Goal: Transaction & Acquisition: Purchase product/service

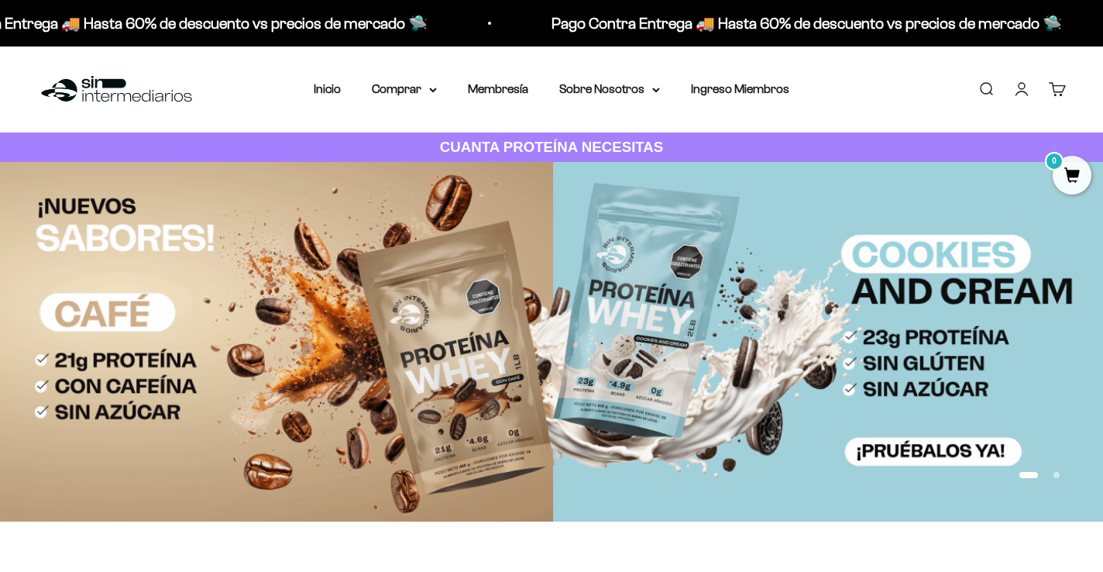
click at [1023, 93] on link "Iniciar sesión" at bounding box center [1022, 89] width 17 height 17
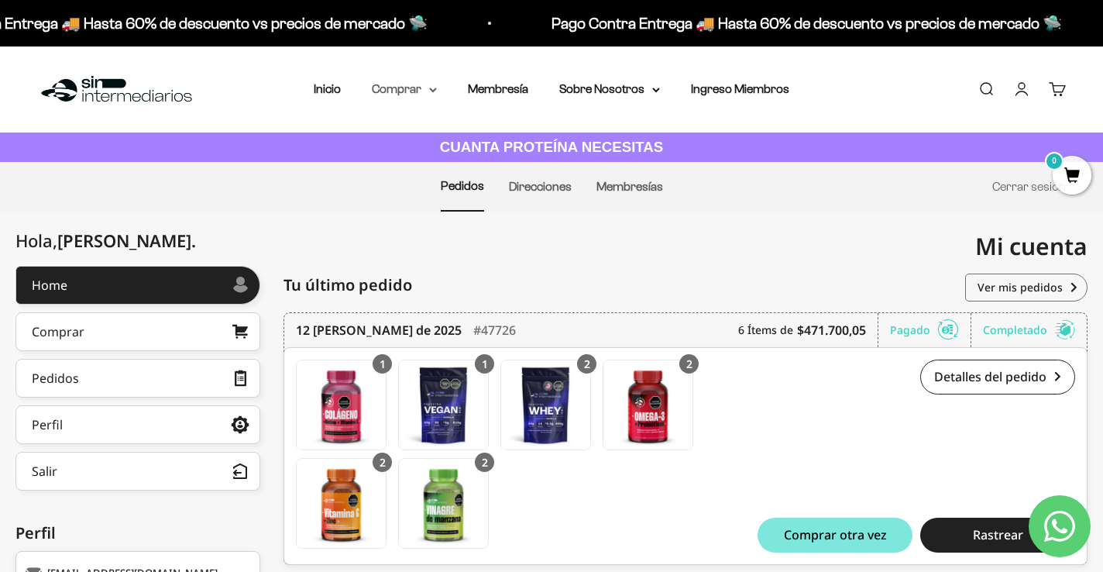
click at [434, 92] on summary "Comprar" at bounding box center [404, 89] width 65 height 20
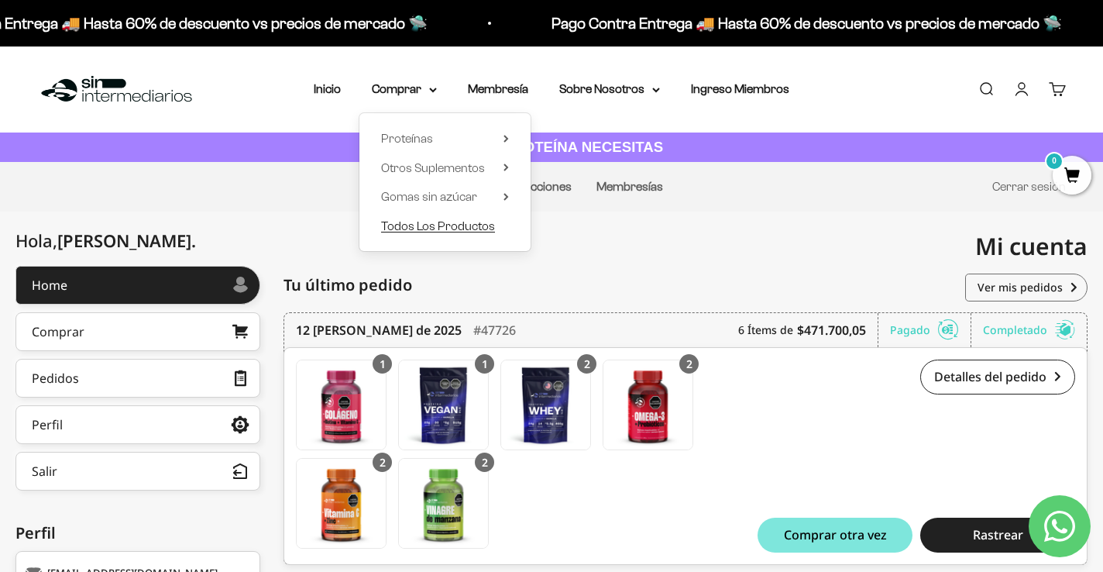
click at [487, 232] on span "Todos Los Productos" at bounding box center [438, 225] width 114 height 13
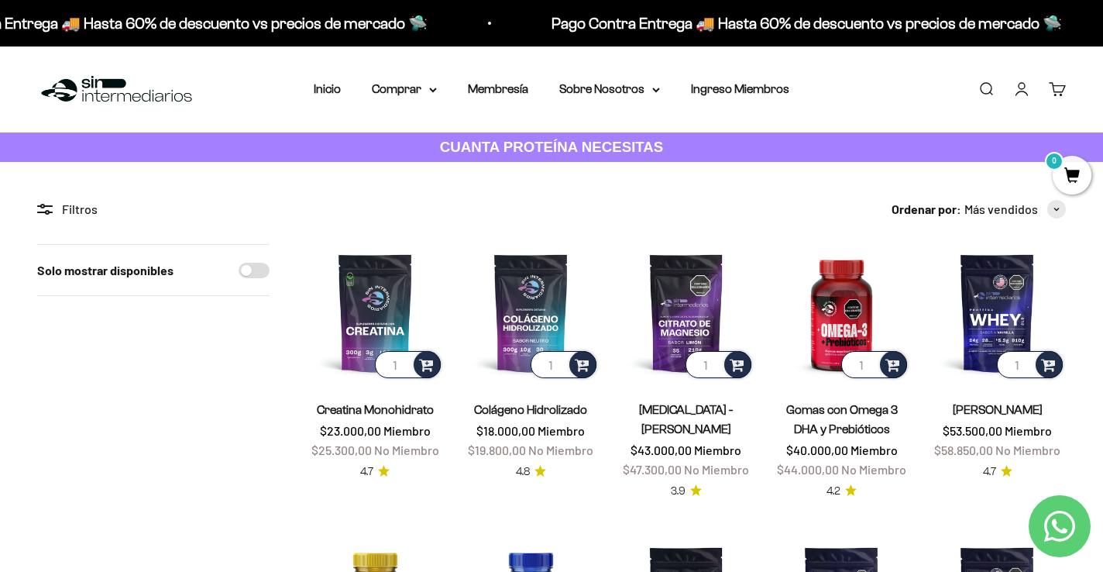
click at [989, 89] on link "Buscar" at bounding box center [986, 89] width 17 height 17
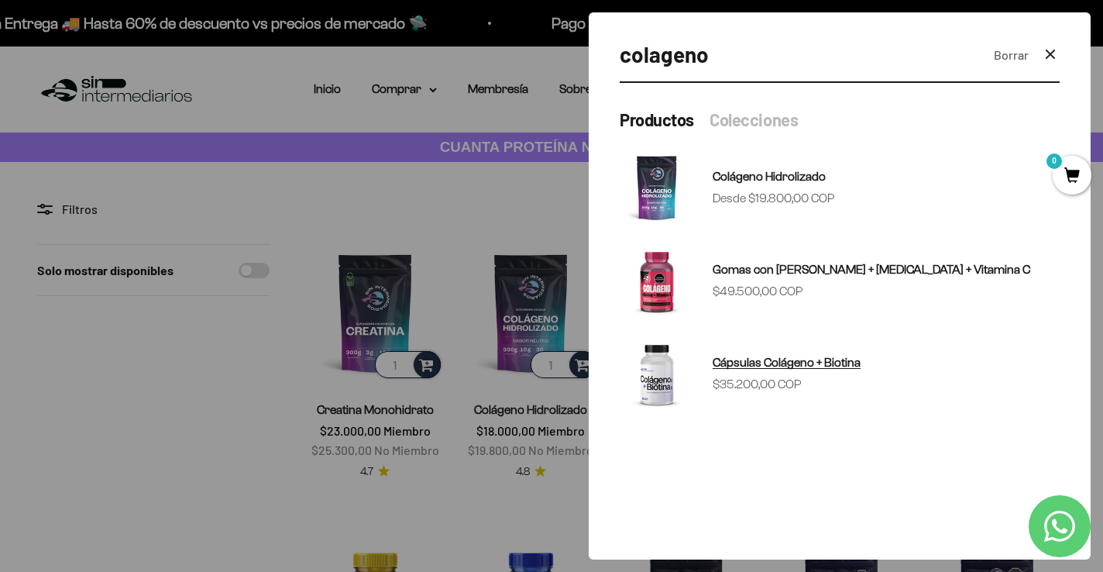
type input "colageno"
click at [902, 270] on span "Gomas con Colageno + Biotina + Vitamina C" at bounding box center [872, 269] width 318 height 13
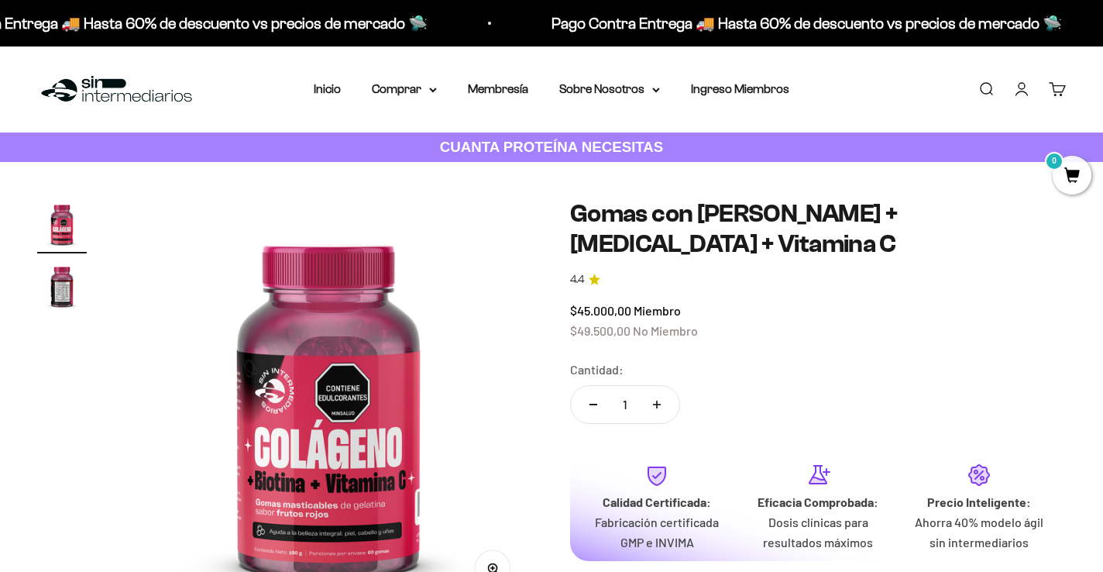
click at [653, 401] on icon "Aumentar cantidad" at bounding box center [657, 405] width 8 height 8
type input "2"
click at [983, 95] on link "Buscar" at bounding box center [986, 89] width 17 height 17
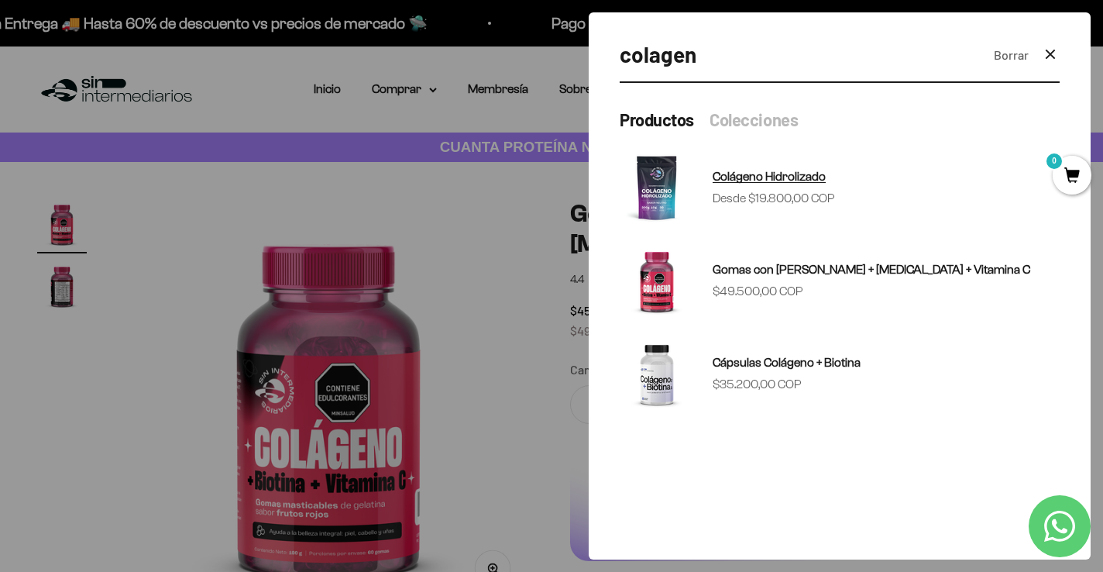
type input "colagen"
click at [798, 172] on span "Colágeno Hidrolizado" at bounding box center [769, 176] width 113 height 13
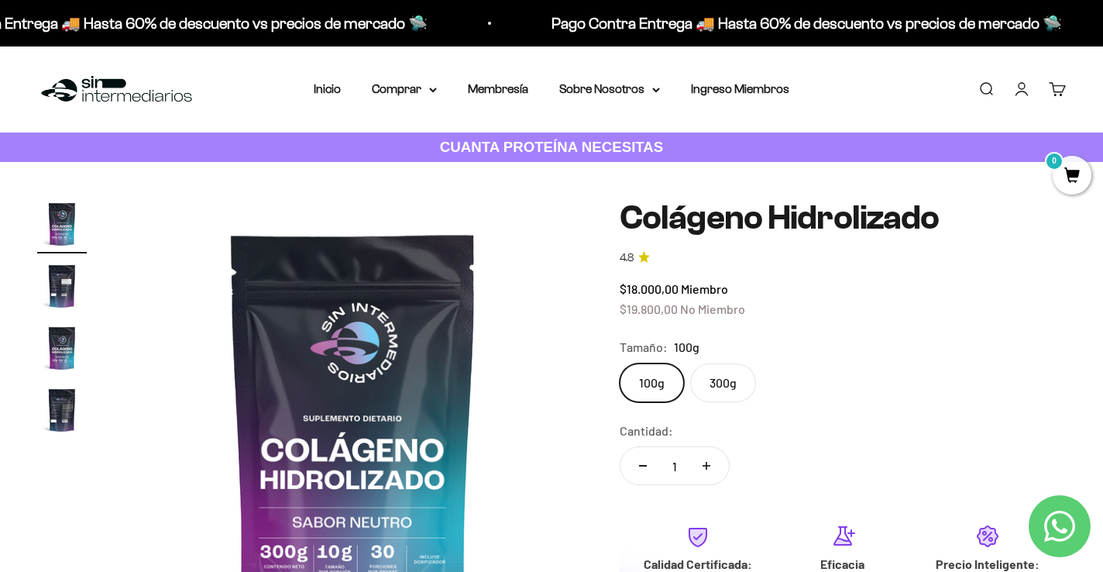
click at [995, 92] on link "Buscar" at bounding box center [986, 89] width 17 height 17
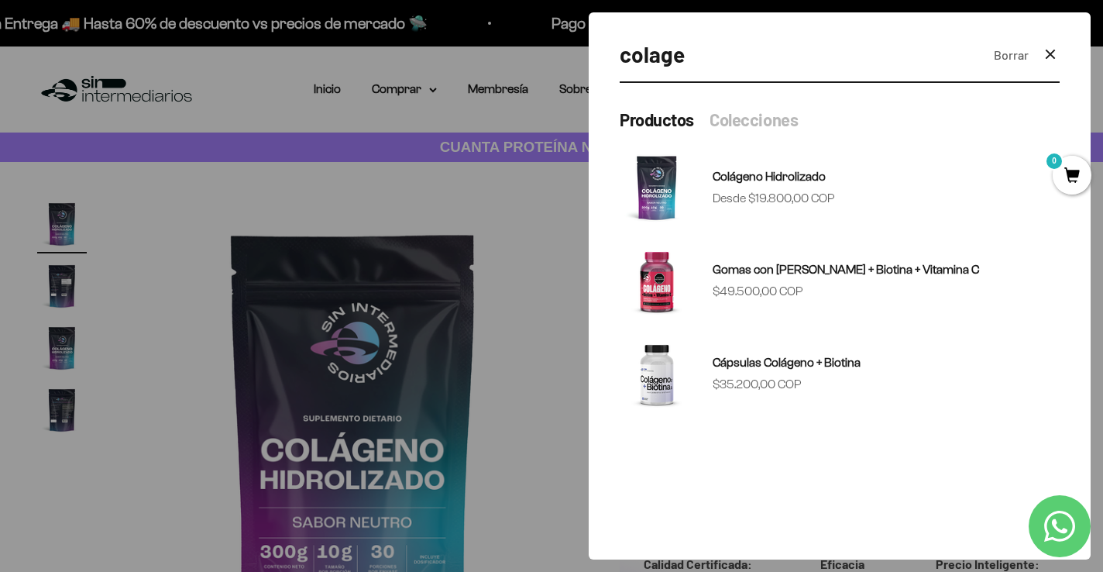
type input "colage"
click at [770, 177] on span "Colágeno Hidrolizado" at bounding box center [769, 176] width 113 height 13
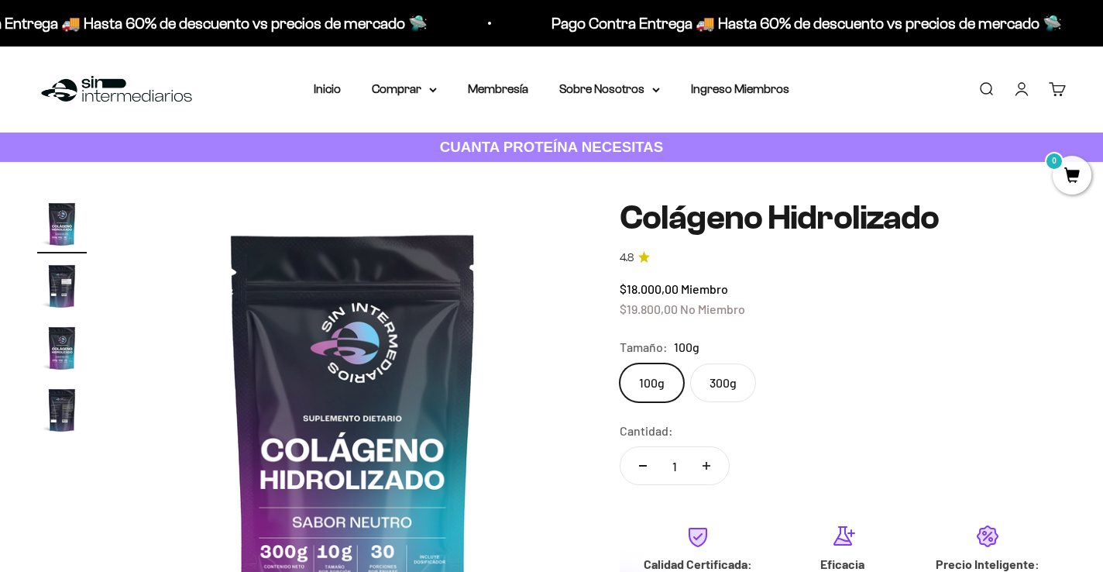
click at [711, 467] on button "Aumentar cantidad" at bounding box center [706, 465] width 45 height 37
type input "2"
click at [732, 372] on label "300g" at bounding box center [723, 382] width 66 height 39
click at [620, 363] on input "300g" at bounding box center [619, 363] width 1 height 1
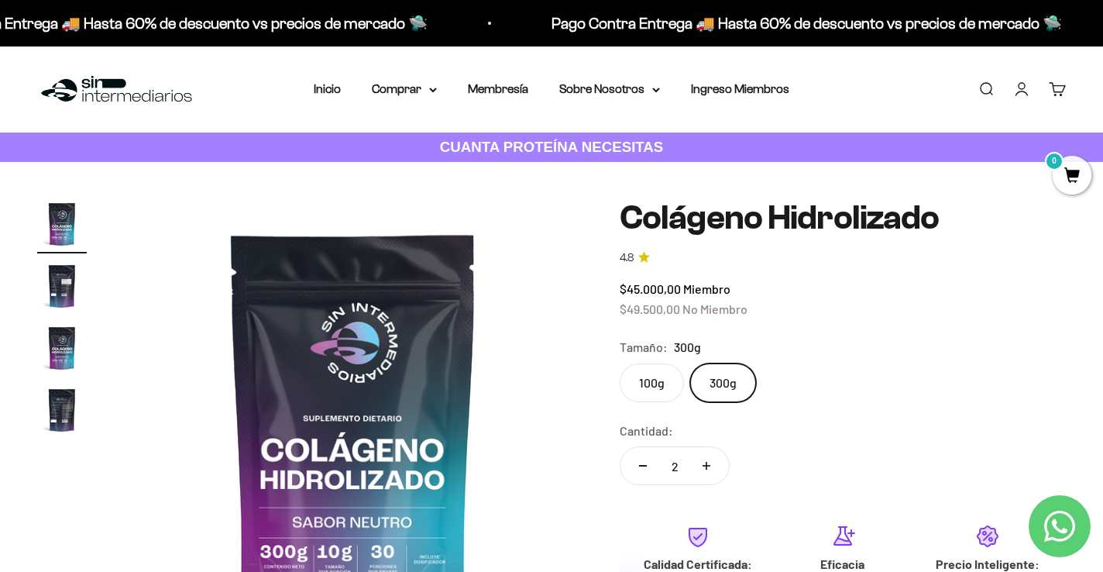
click at [708, 466] on icon "Aumentar cantidad" at bounding box center [707, 466] width 8 height 8
type input "4"
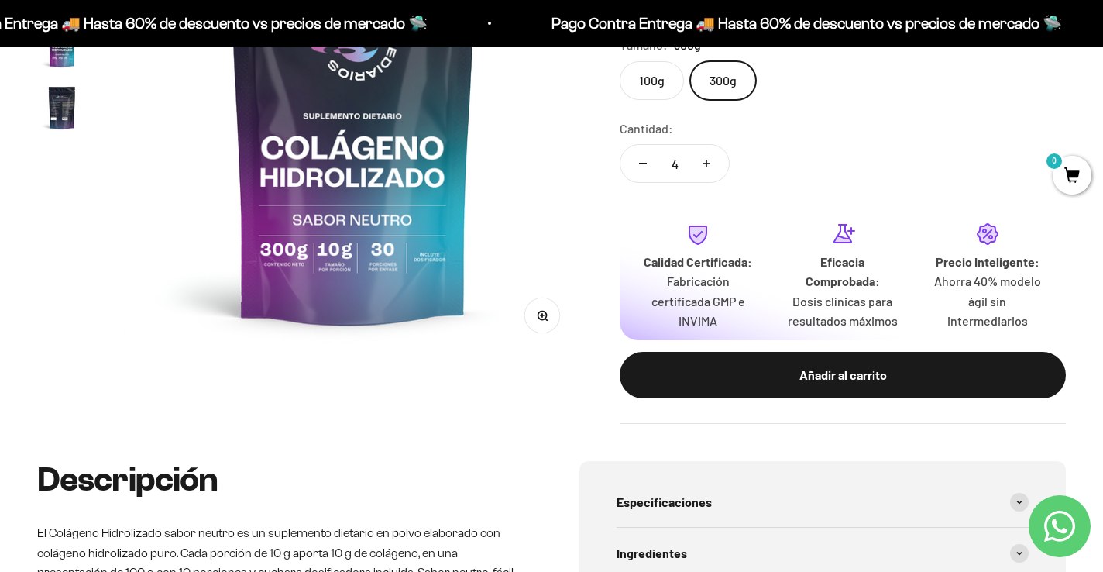
scroll to position [334, 0]
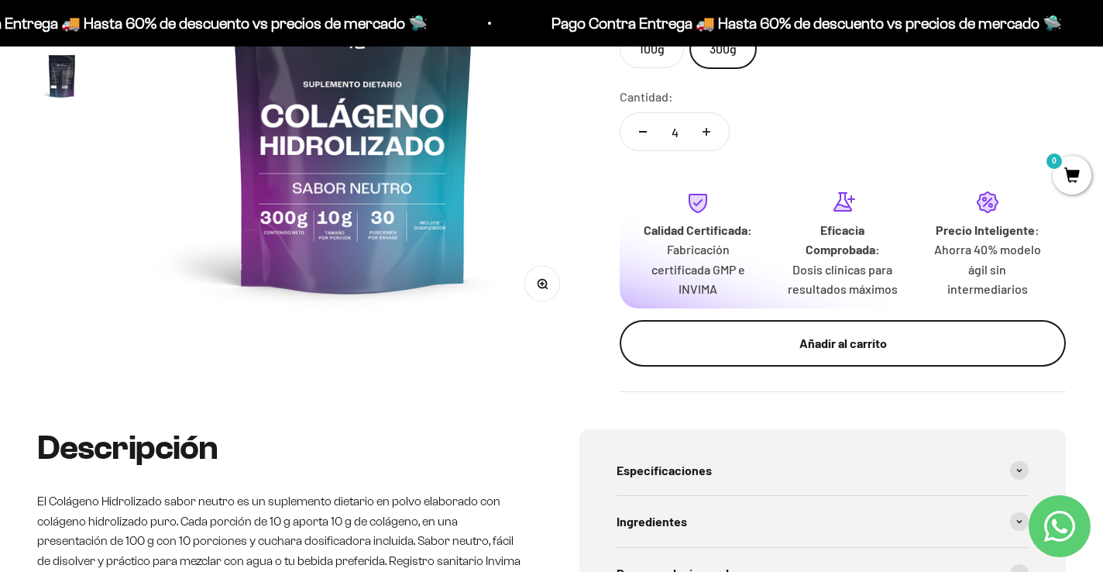
click at [845, 352] on div "Añadir al carrito" at bounding box center [843, 343] width 384 height 20
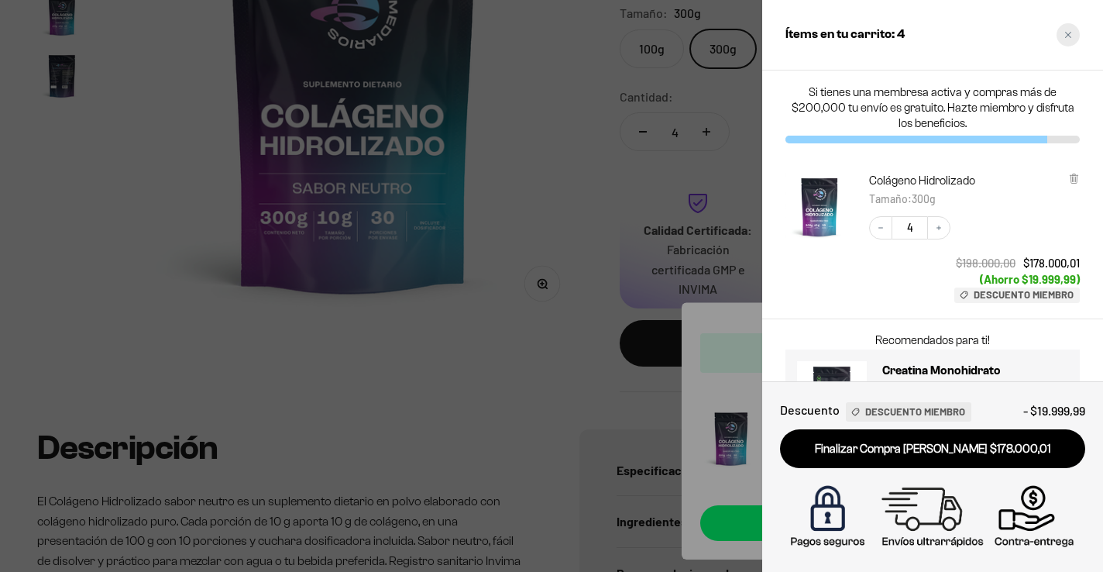
click at [1065, 42] on div "Close cart" at bounding box center [1068, 34] width 23 height 23
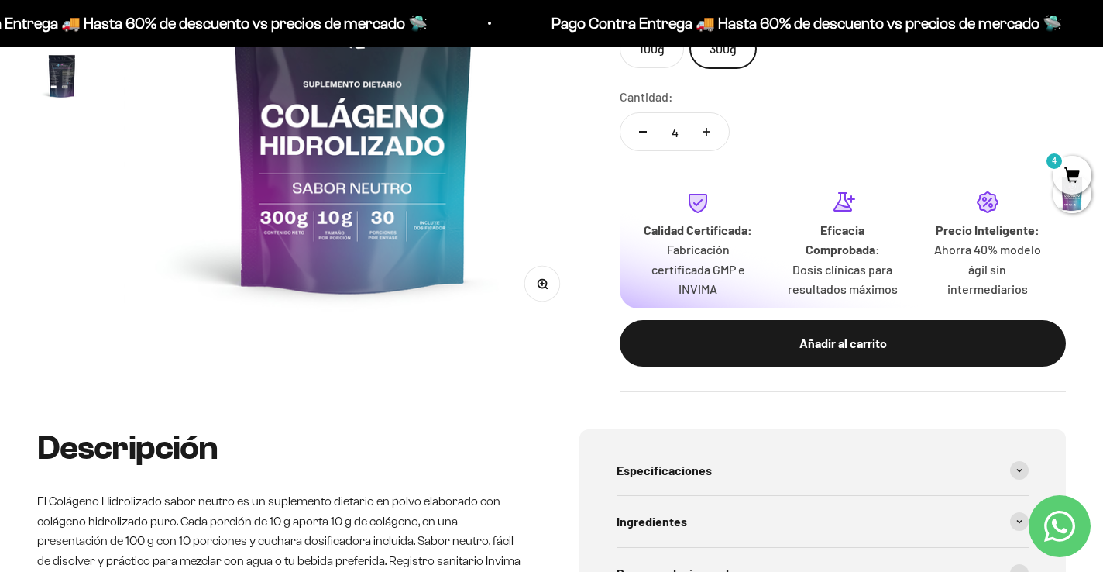
scroll to position [0, 0]
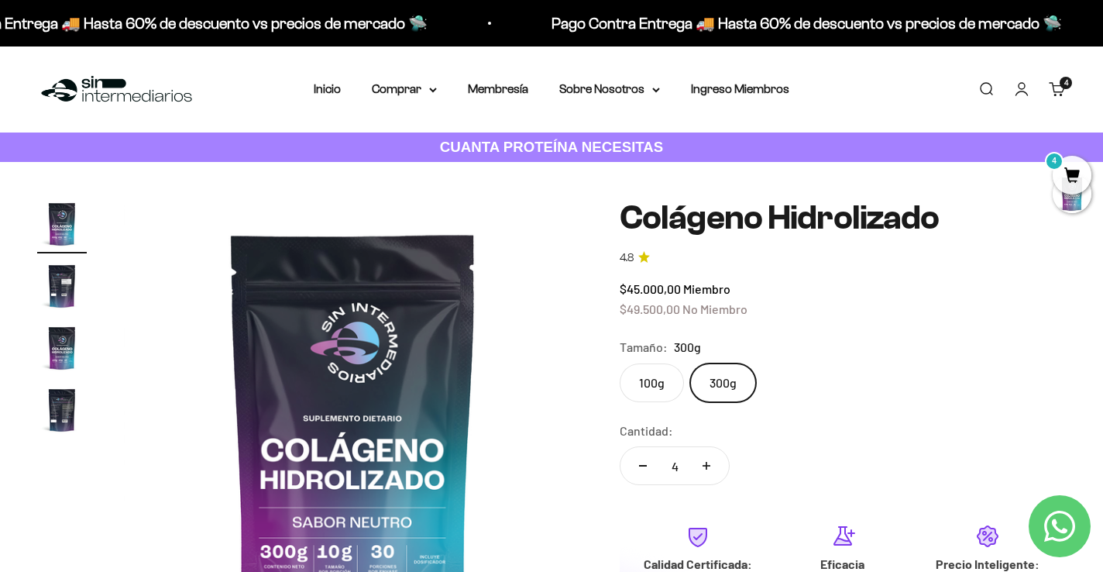
click at [986, 87] on link "Buscar" at bounding box center [986, 89] width 17 height 17
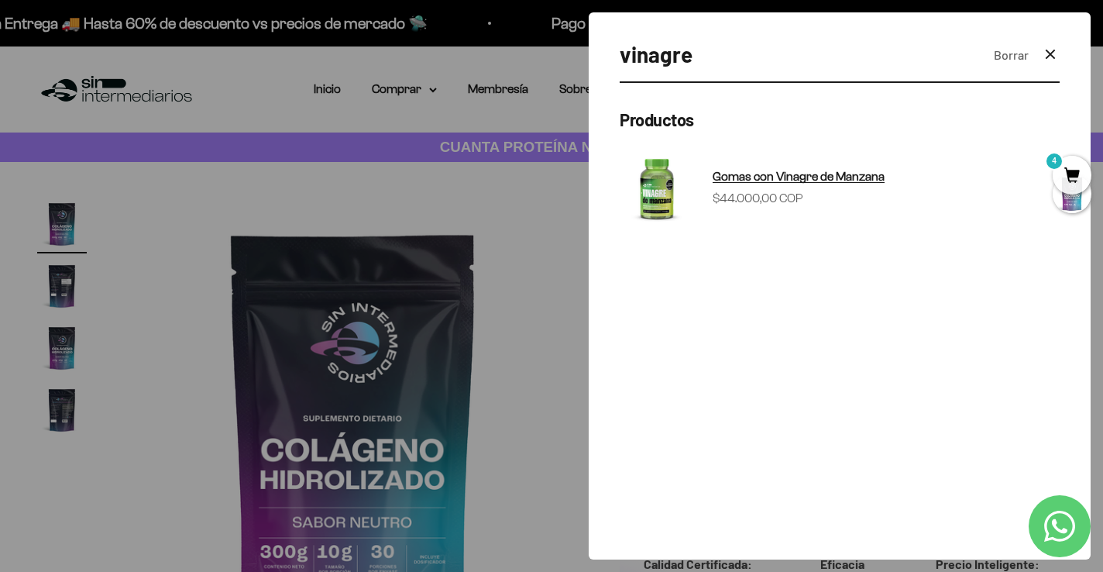
type input "vinagre"
click at [867, 177] on span "Gomas con Vinagre de Manzana" at bounding box center [799, 176] width 172 height 13
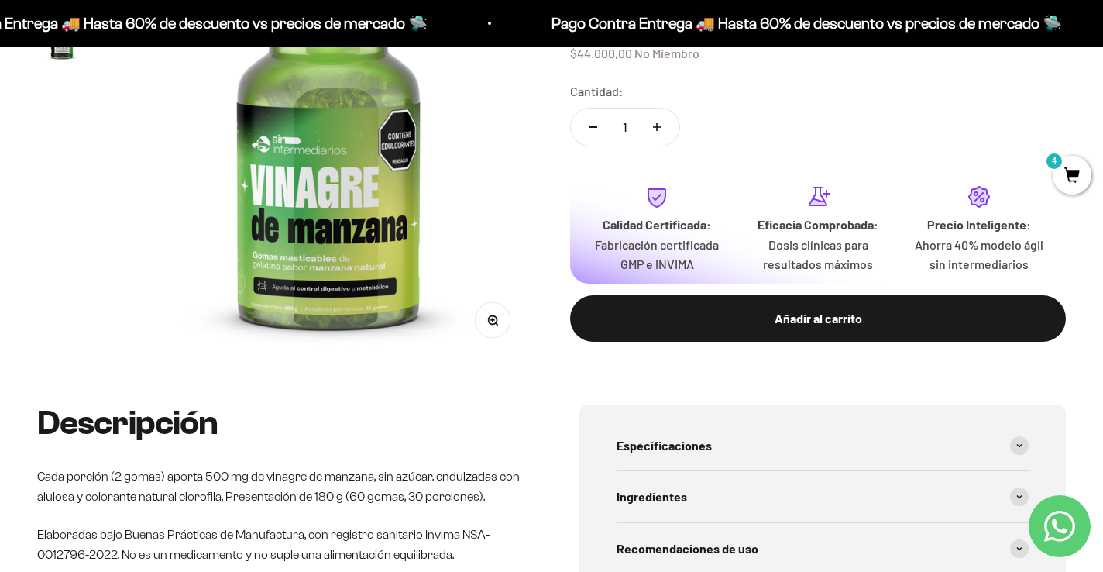
scroll to position [294, 0]
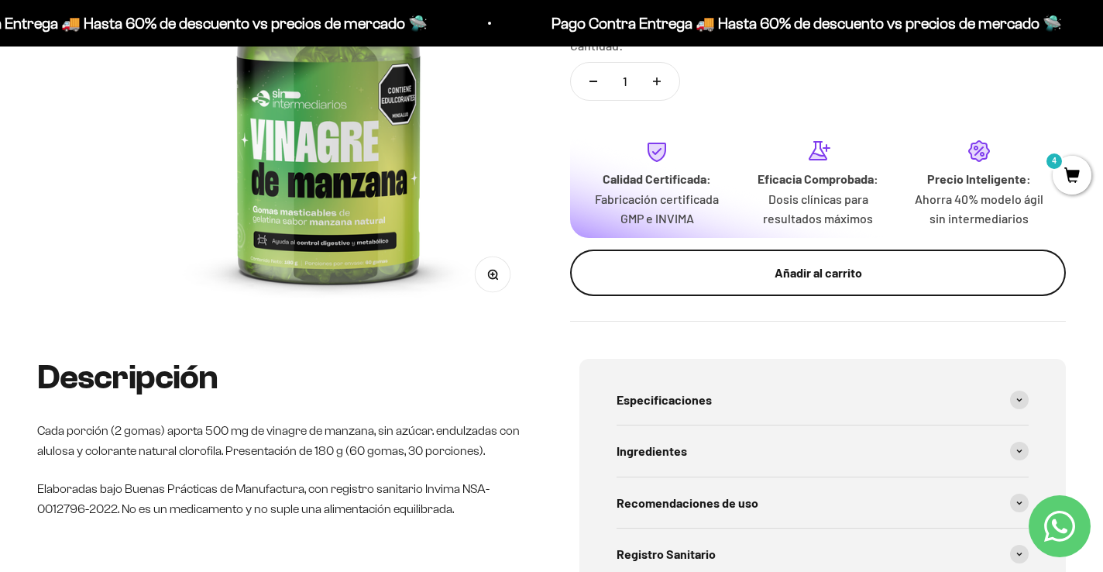
click at [810, 280] on div "Añadir al carrito" at bounding box center [818, 273] width 434 height 20
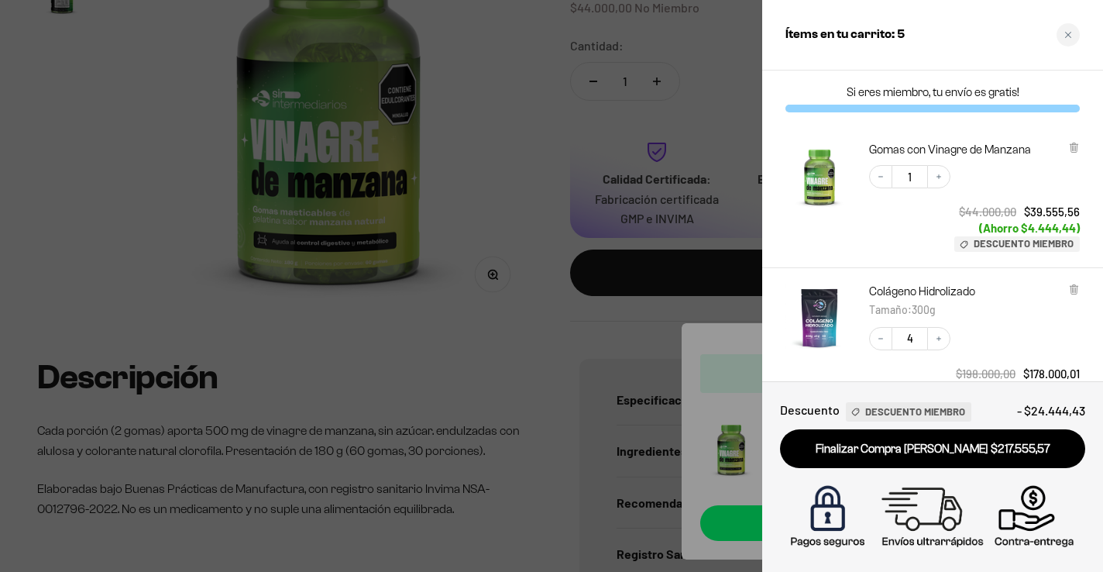
scroll to position [183, 0]
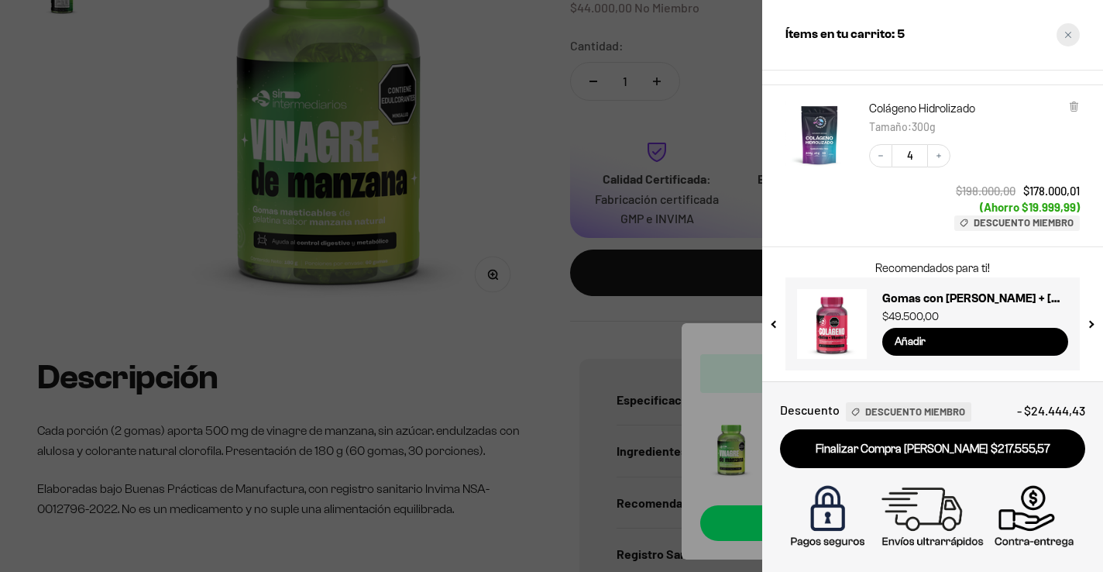
click at [1069, 38] on icon "Close cart" at bounding box center [1069, 35] width 8 height 8
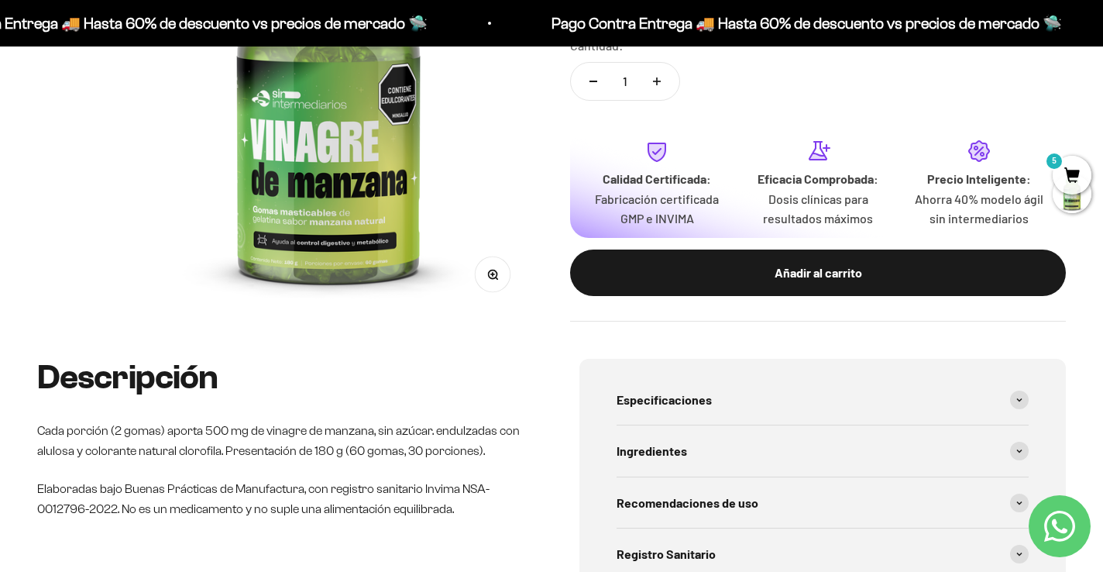
scroll to position [0, 0]
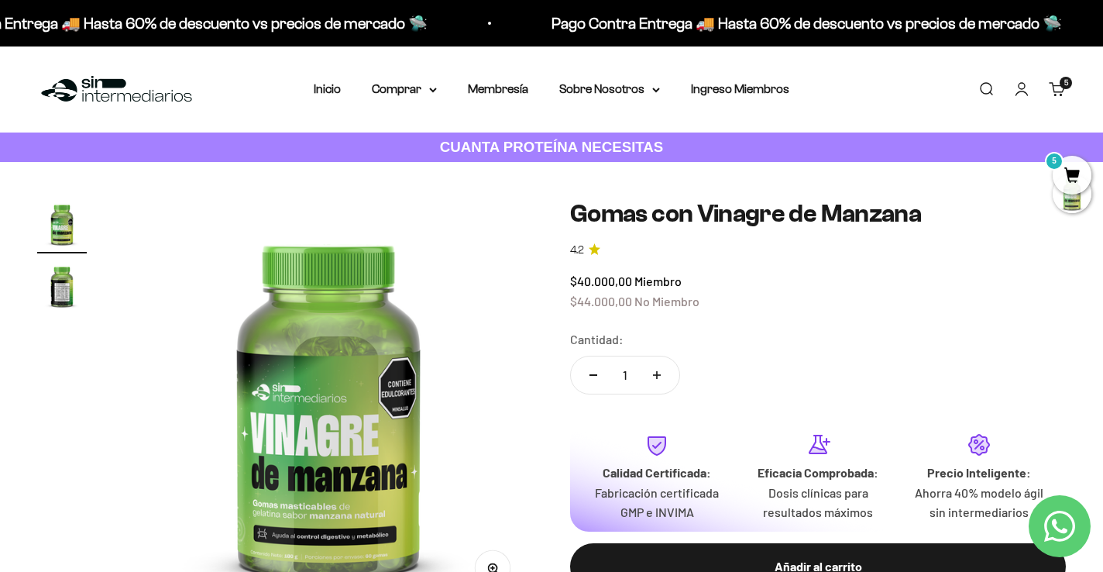
click at [985, 91] on link "Buscar" at bounding box center [986, 89] width 17 height 17
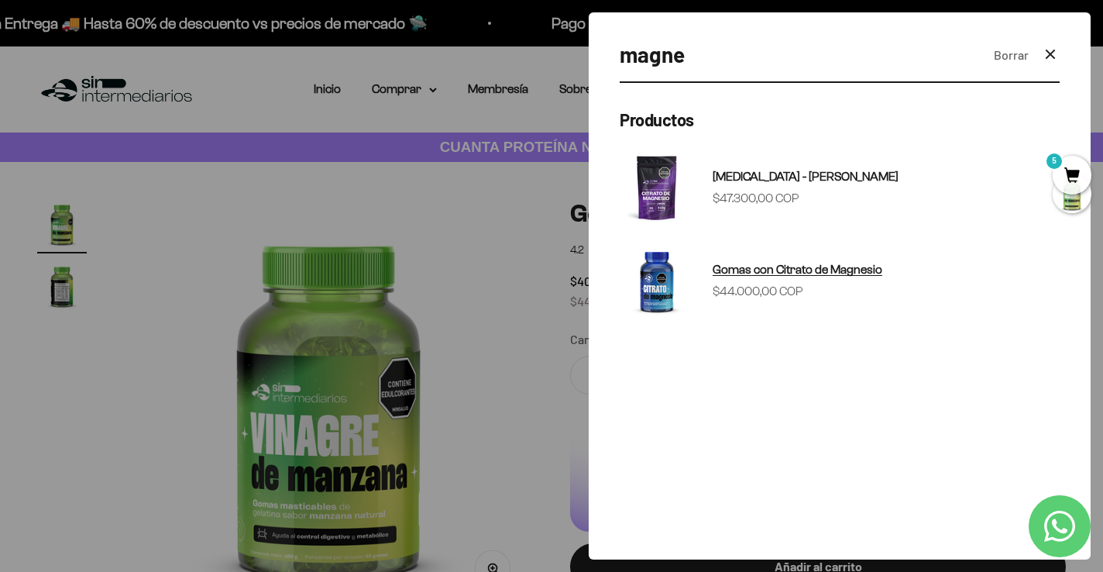
type input "magne"
click at [846, 272] on span "Gomas con Citrato de Magnesio" at bounding box center [798, 269] width 170 height 13
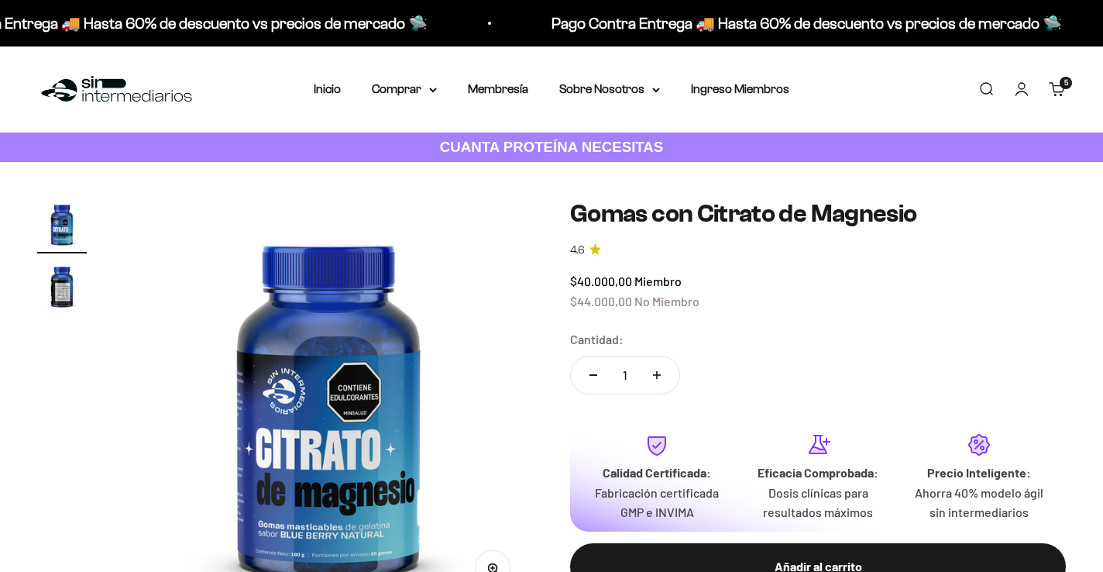
scroll to position [356, 0]
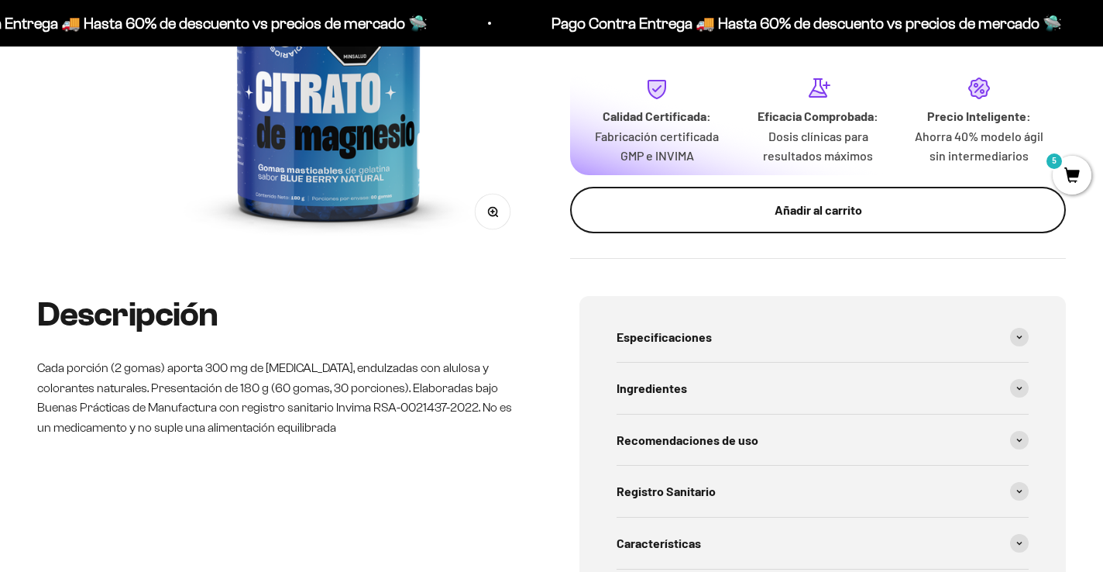
click at [790, 220] on button "Añadir al carrito" at bounding box center [818, 210] width 496 height 46
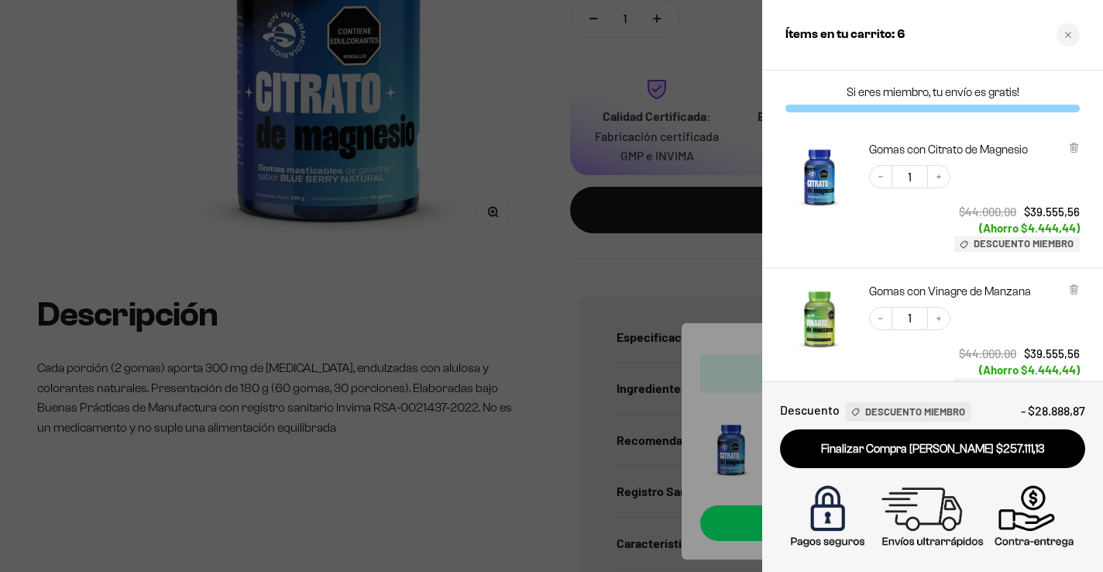
click at [517, 100] on div at bounding box center [551, 286] width 1103 height 572
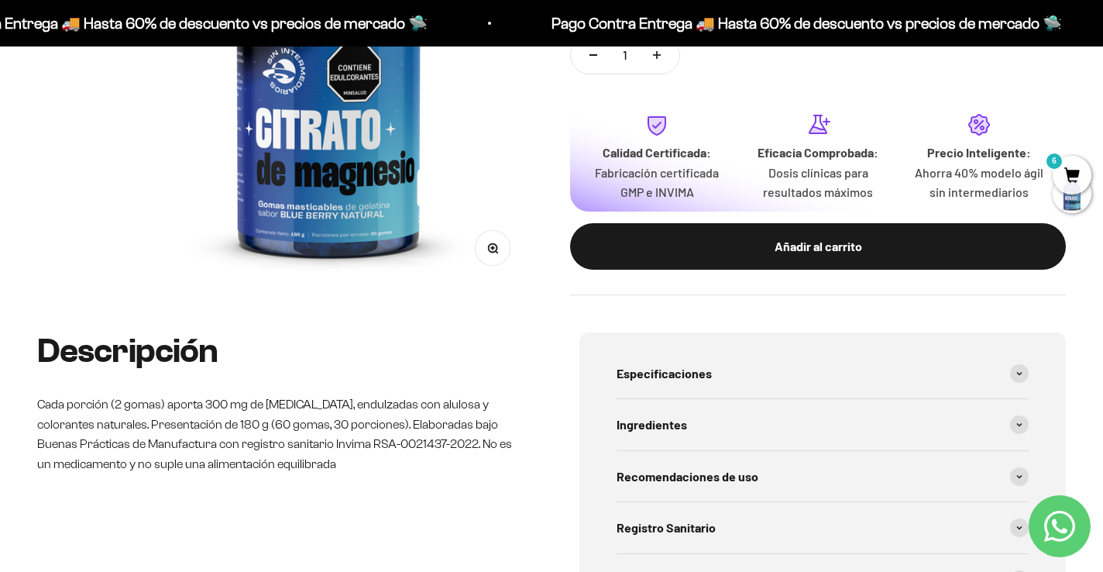
scroll to position [0, 0]
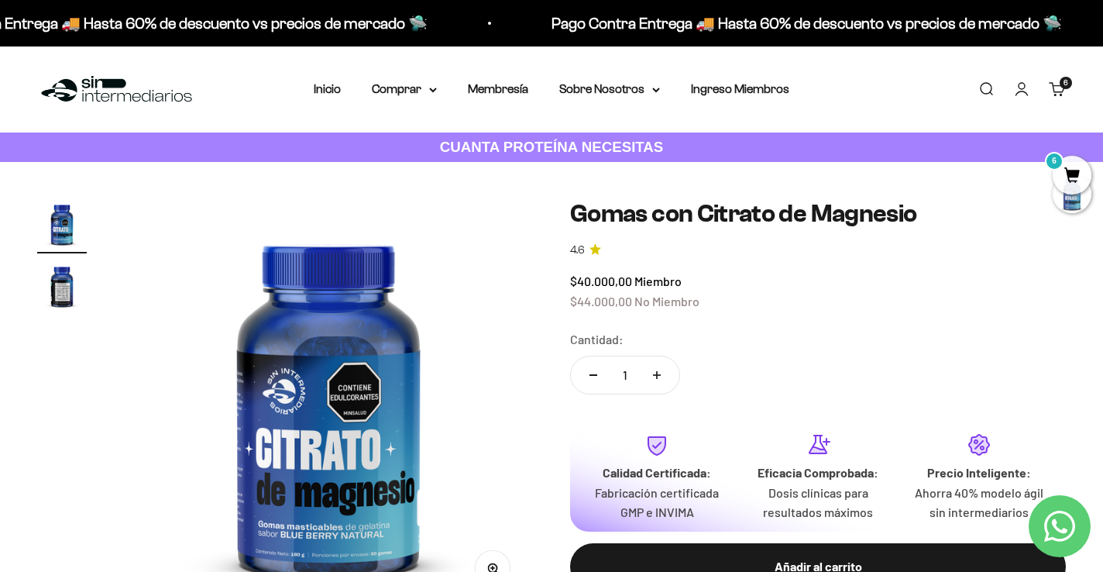
click at [987, 97] on link "Buscar" at bounding box center [986, 89] width 17 height 17
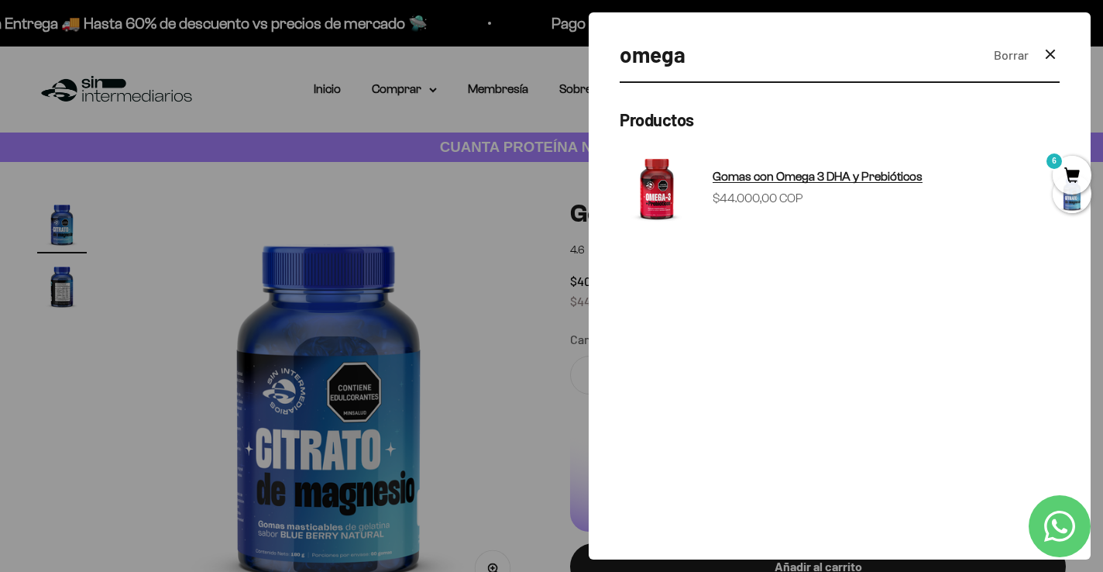
type input "omega"
click at [839, 180] on span "Gomas con Omega 3 DHA y Prebióticos" at bounding box center [818, 176] width 210 height 13
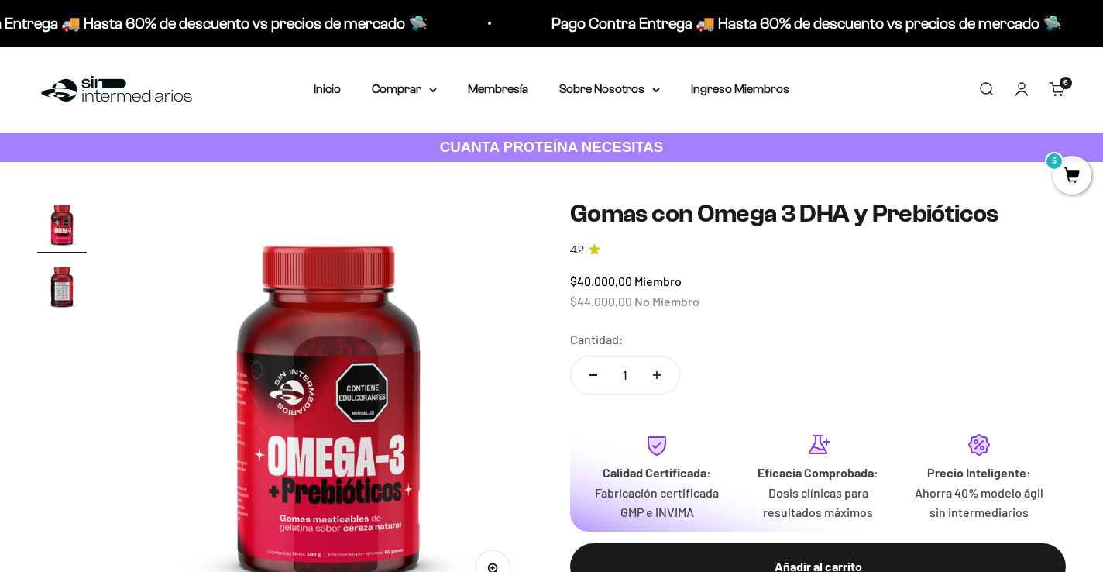
scroll to position [318, 0]
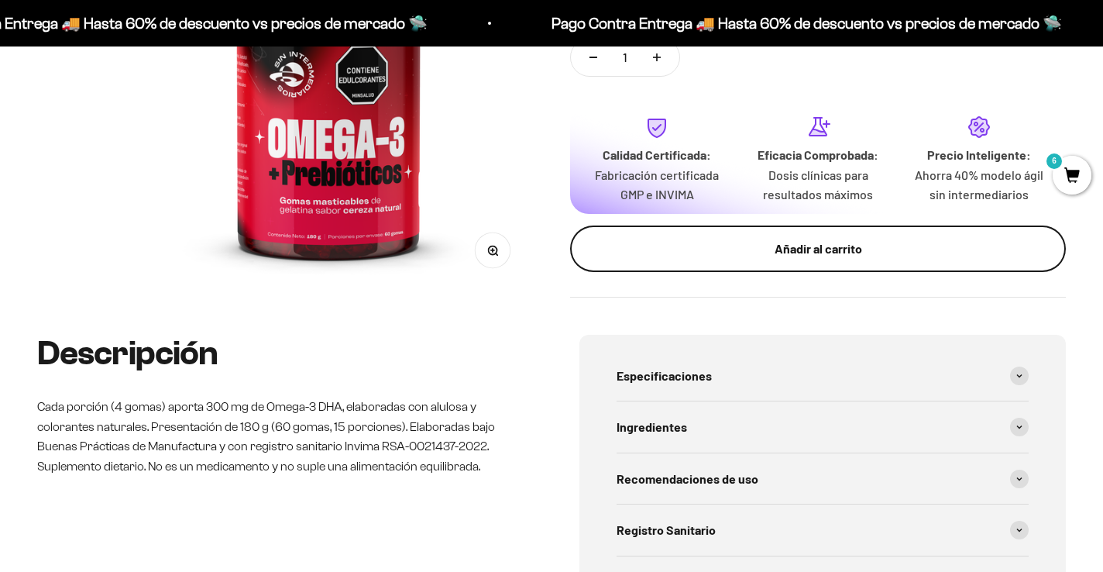
click at [784, 245] on div "Añadir al carrito" at bounding box center [818, 249] width 434 height 20
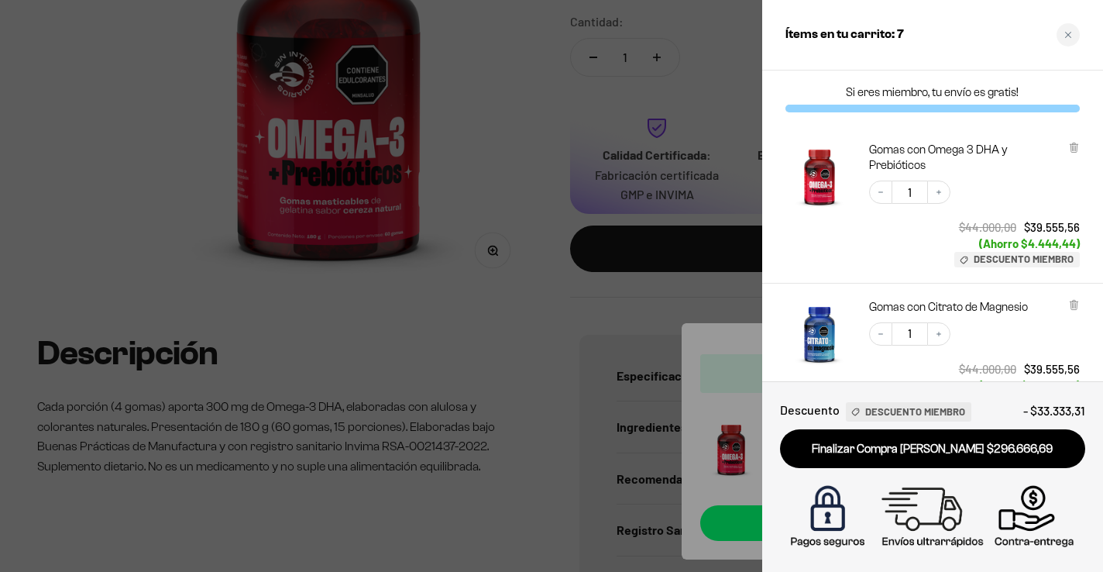
click at [496, 131] on div at bounding box center [551, 286] width 1103 height 572
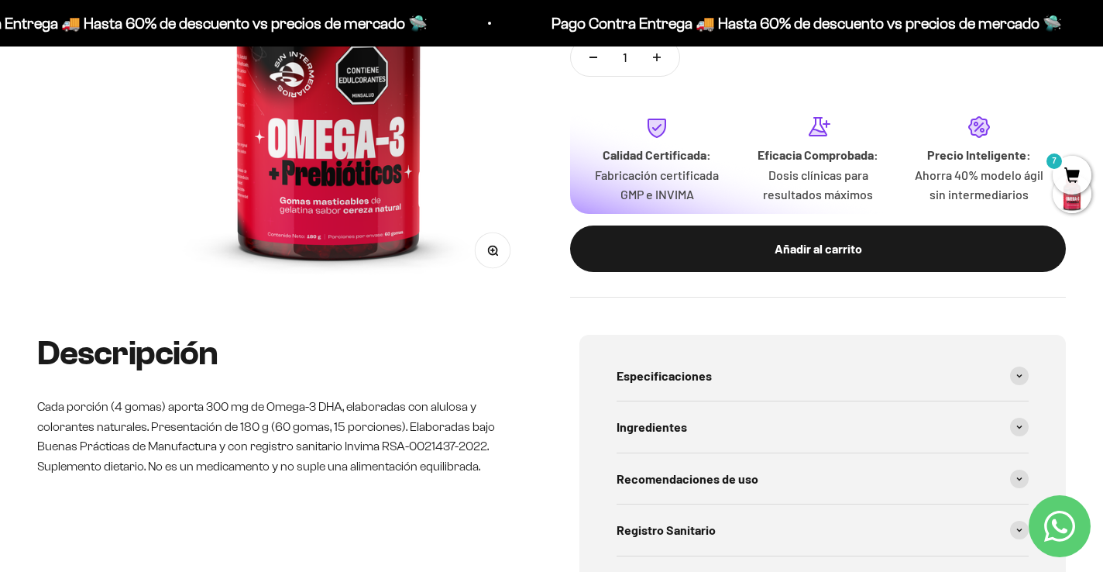
scroll to position [0, 0]
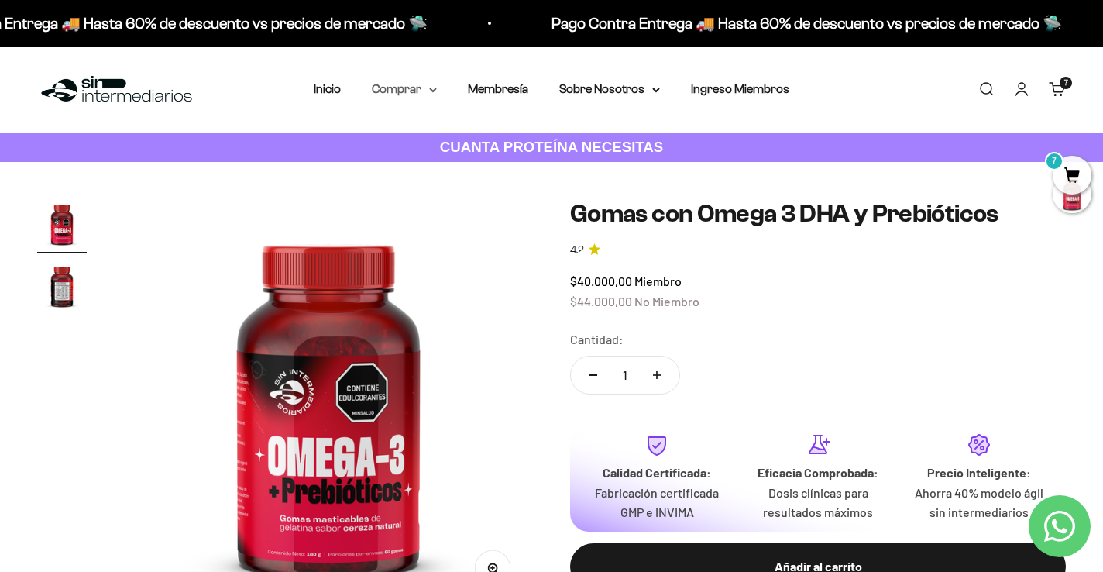
click at [430, 91] on icon at bounding box center [433, 90] width 8 height 5
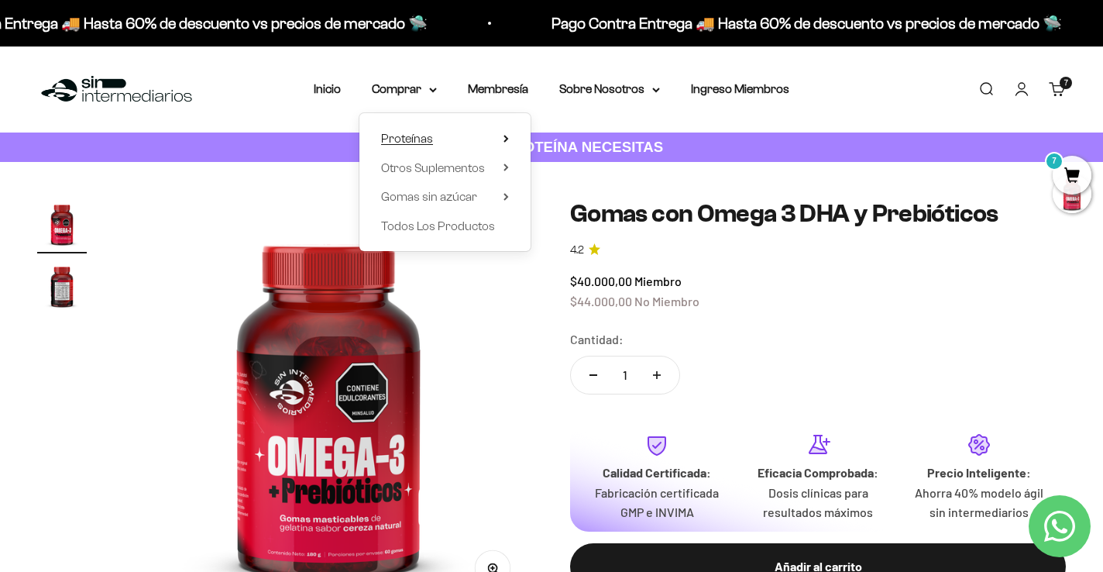
click at [422, 140] on span "Proteínas" at bounding box center [407, 138] width 52 height 13
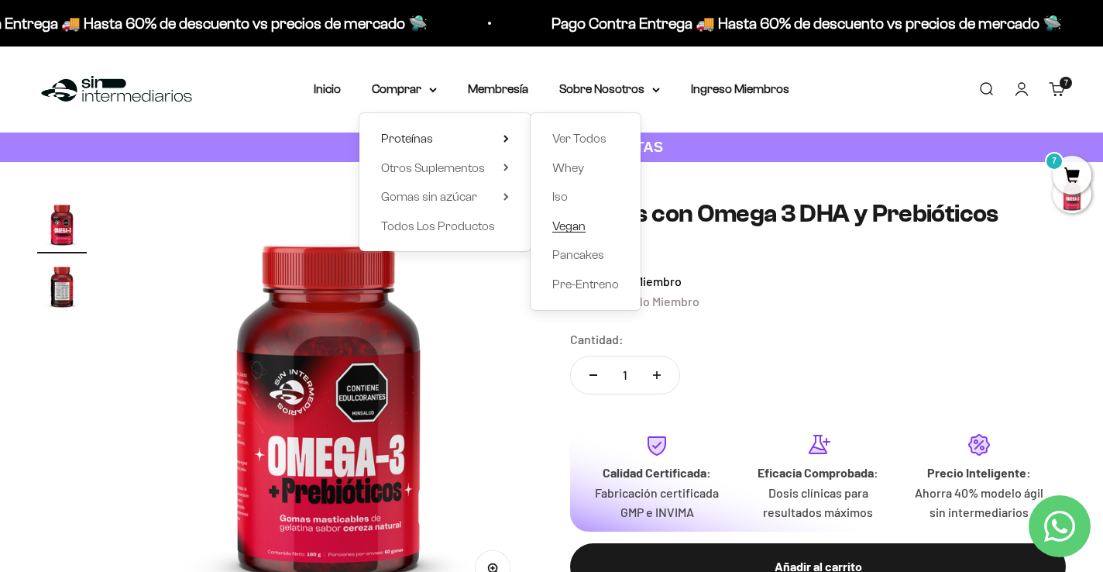
click at [575, 223] on span "Vegan" at bounding box center [569, 225] width 33 height 13
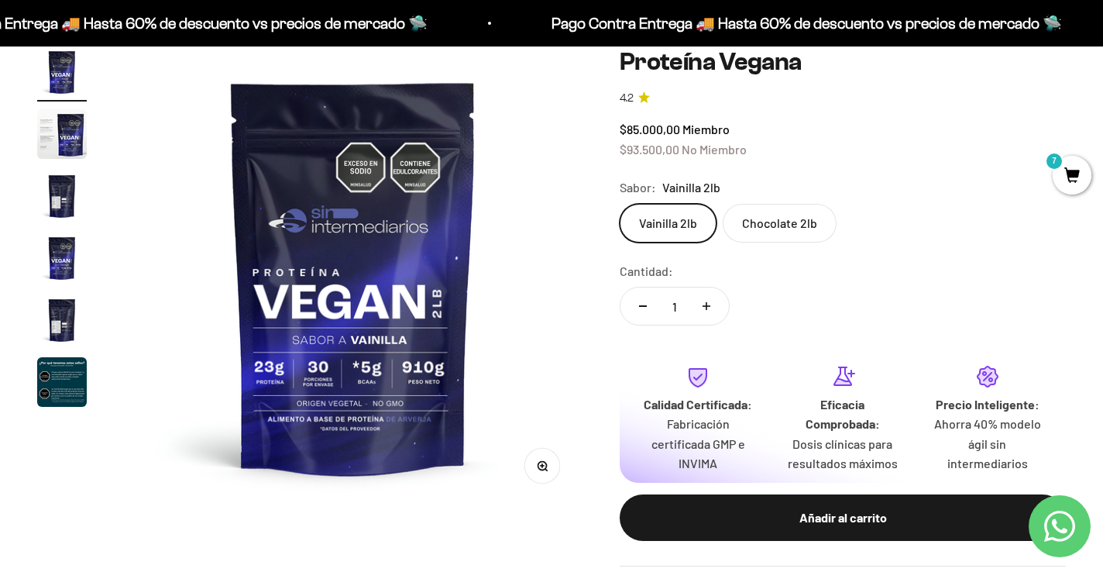
scroll to position [253, 0]
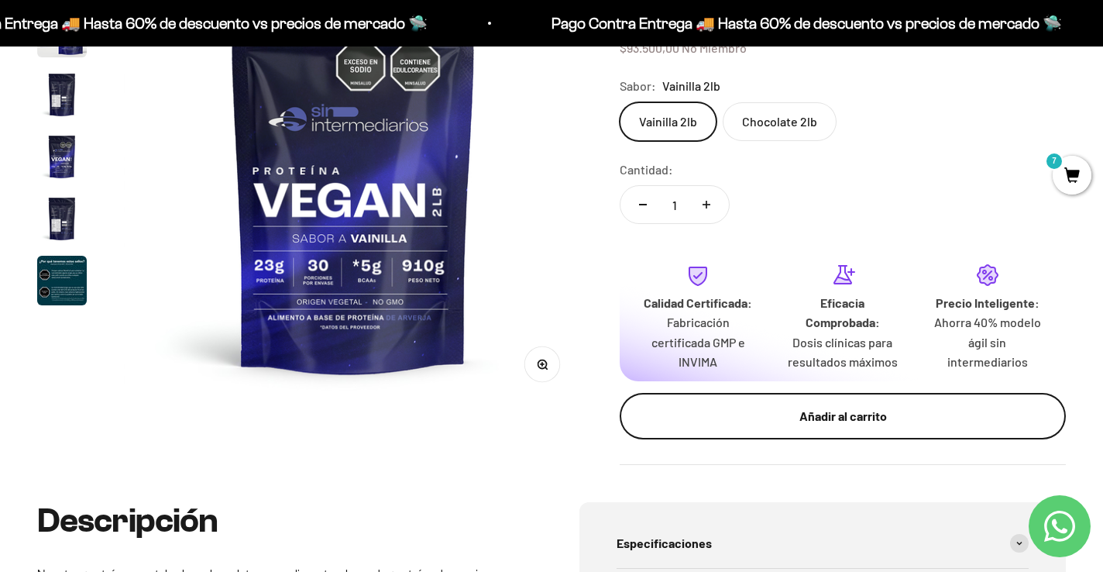
click at [780, 414] on div "Añadir al carrito" at bounding box center [843, 416] width 384 height 20
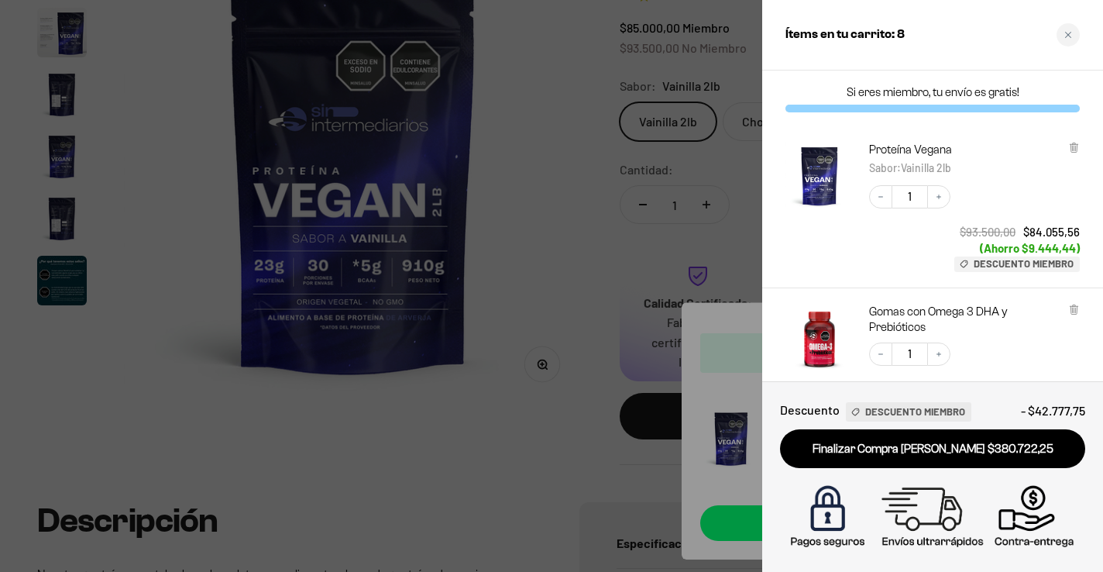
click at [490, 178] on div at bounding box center [551, 286] width 1103 height 572
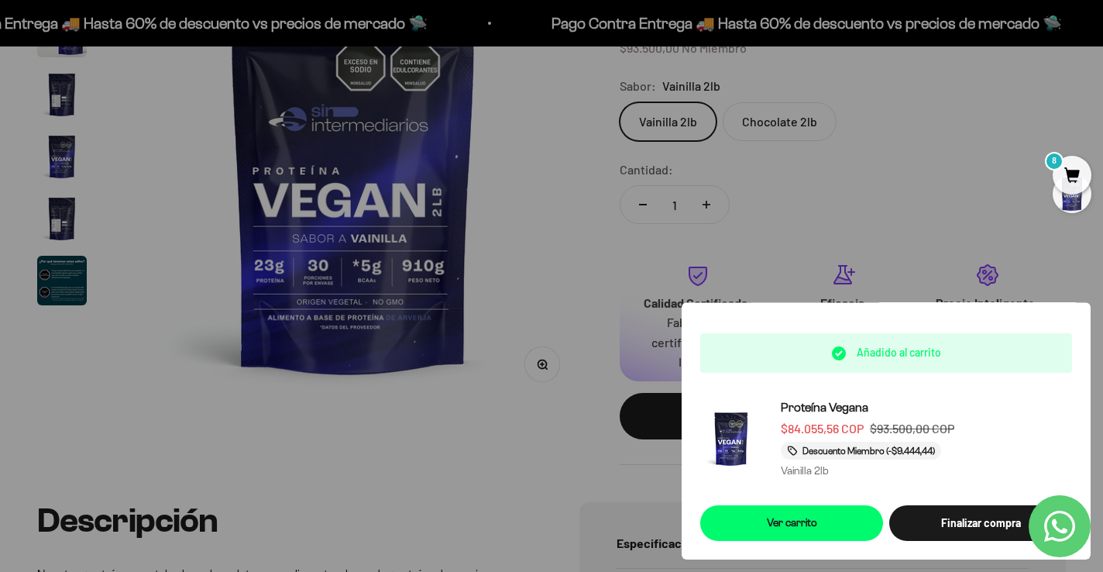
click at [926, 227] on div at bounding box center [551, 286] width 1103 height 572
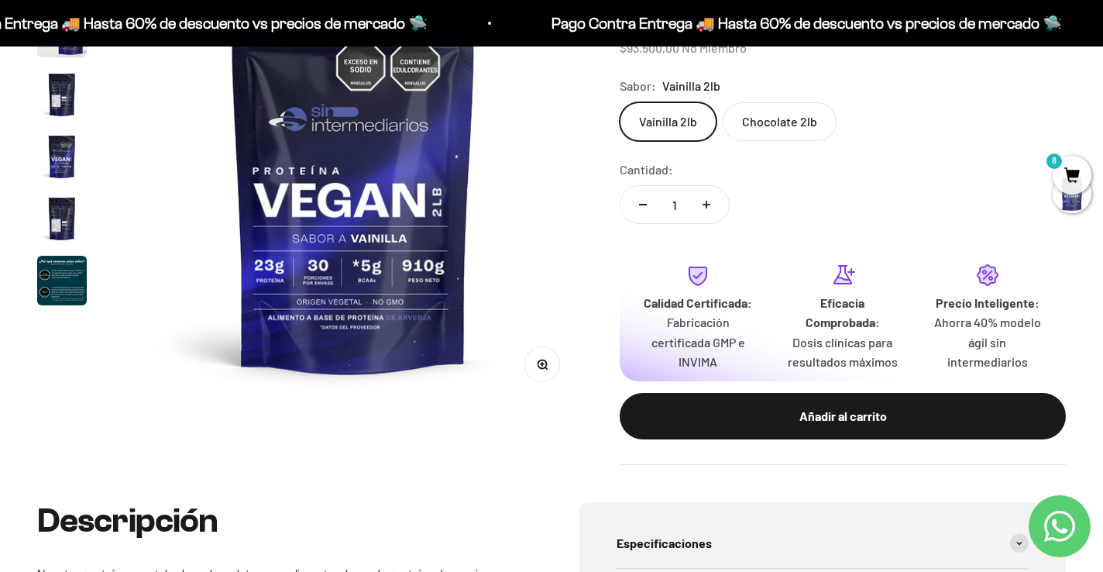
scroll to position [0, 0]
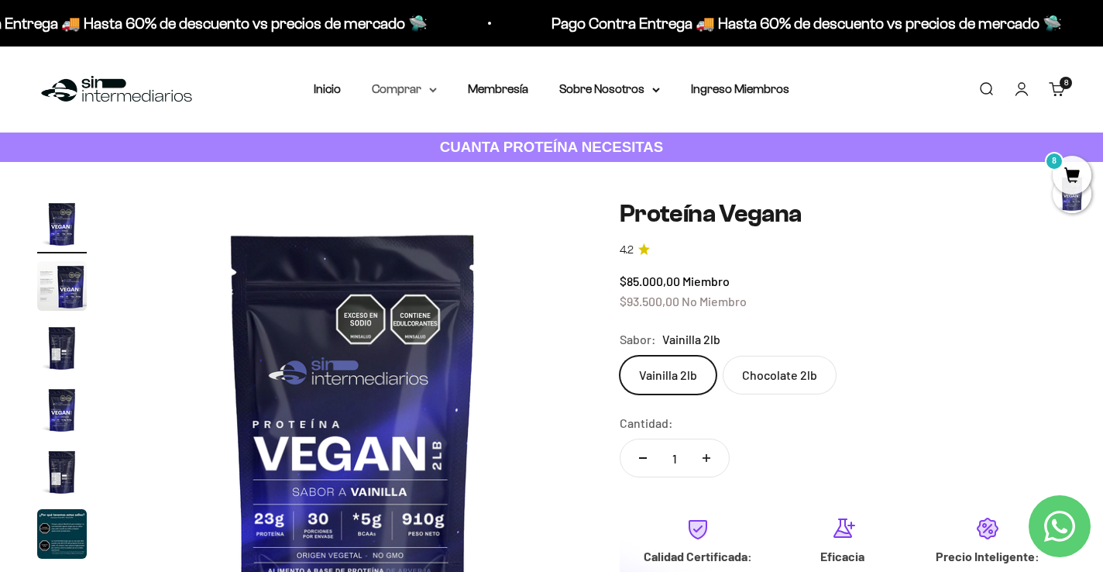
click at [429, 91] on icon at bounding box center [433, 90] width 8 height 5
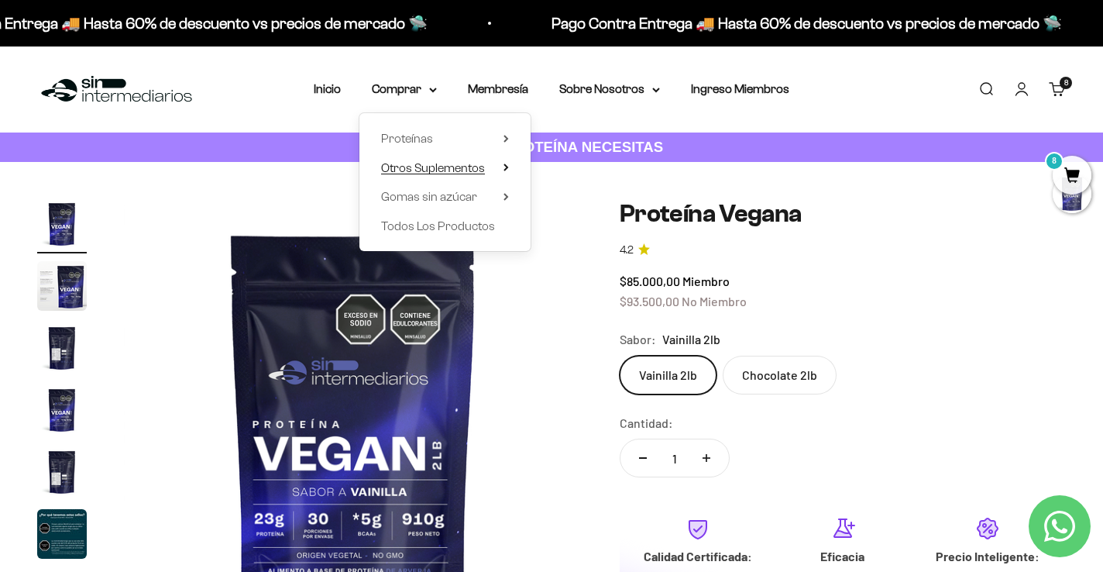
click at [508, 173] on summary "Otros Suplementos" at bounding box center [445, 168] width 128 height 20
click at [445, 142] on summary "Proteínas" at bounding box center [445, 139] width 128 height 20
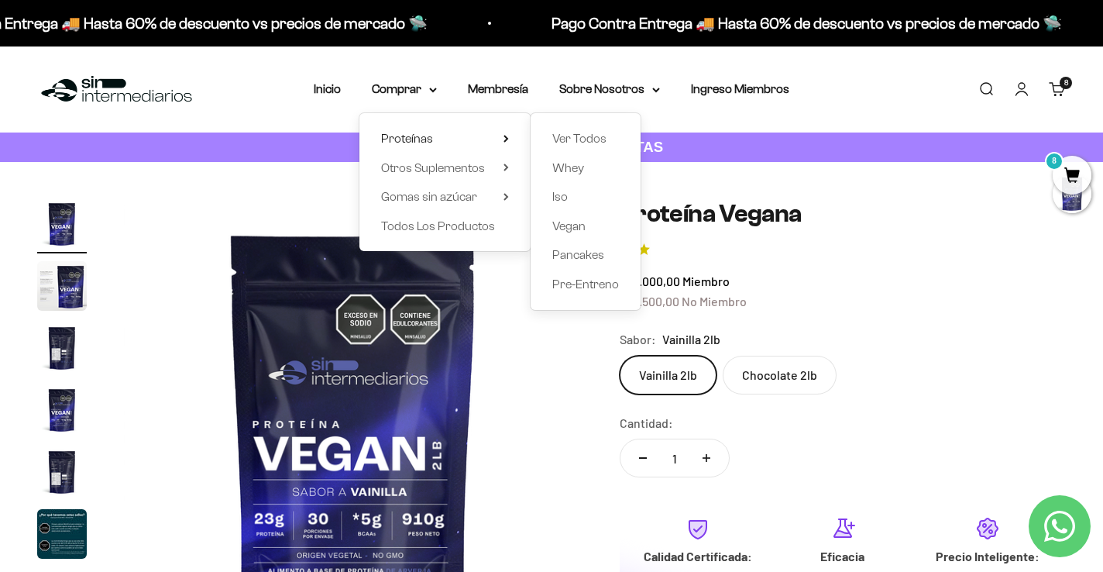
click at [266, 123] on div "Menú Buscar Inicio Comprar Proteínas Ver Todos Whey Iso Vegan Pancakes Pre-Entr…" at bounding box center [551, 89] width 1103 height 86
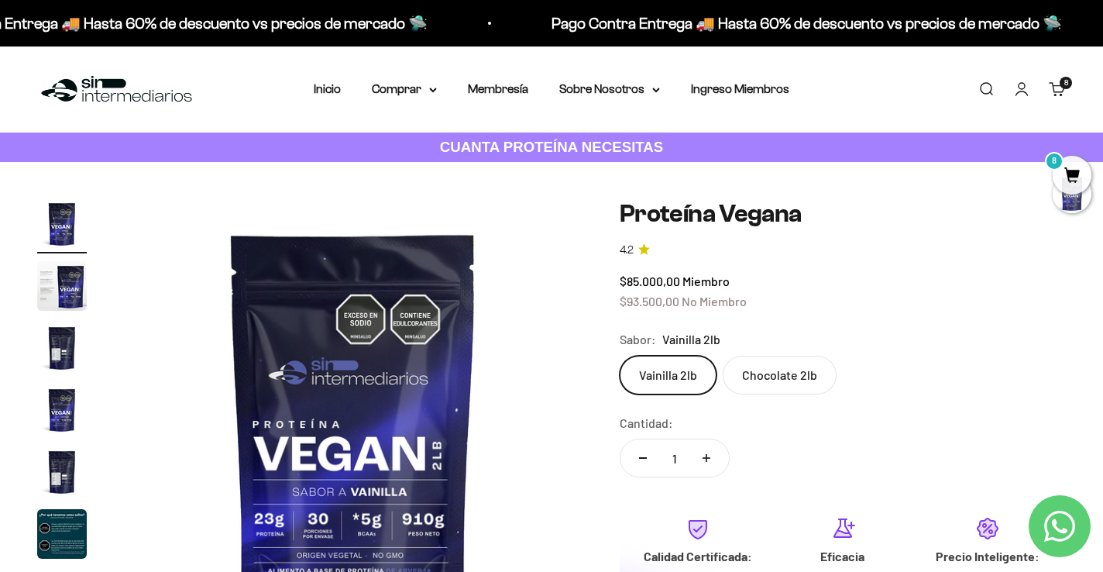
click at [995, 84] on link "Buscar" at bounding box center [986, 89] width 17 height 17
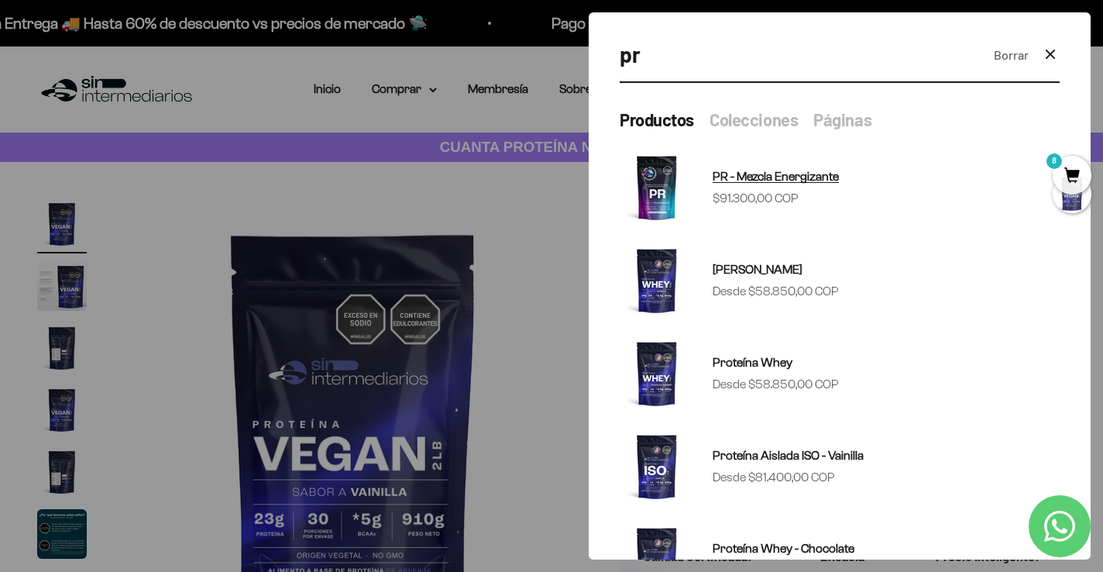
type input "pr"
click at [768, 177] on span "PR - Mezcla Energizante" at bounding box center [776, 176] width 126 height 13
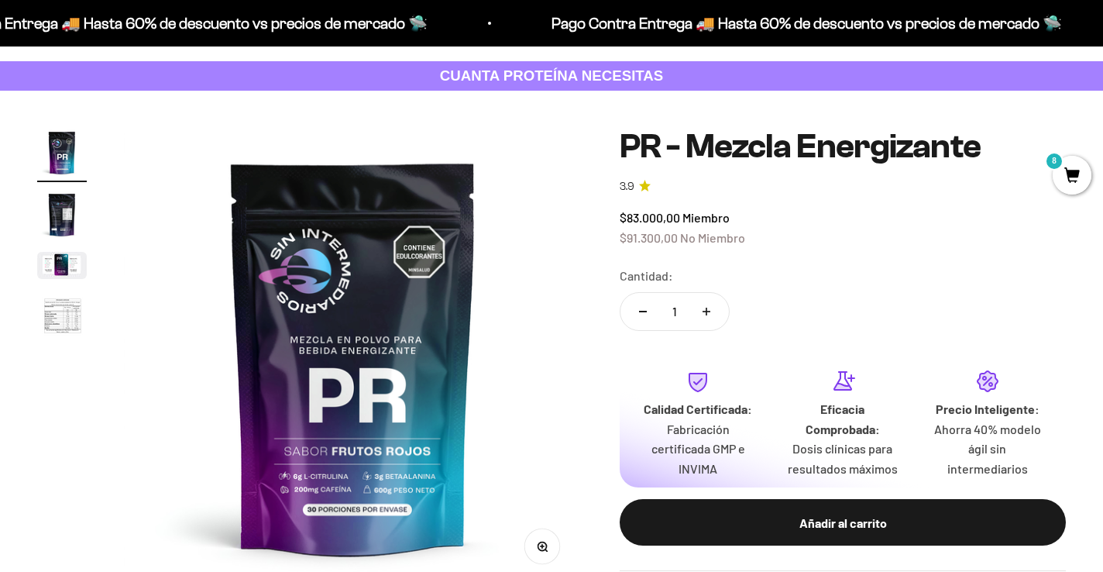
scroll to position [122, 0]
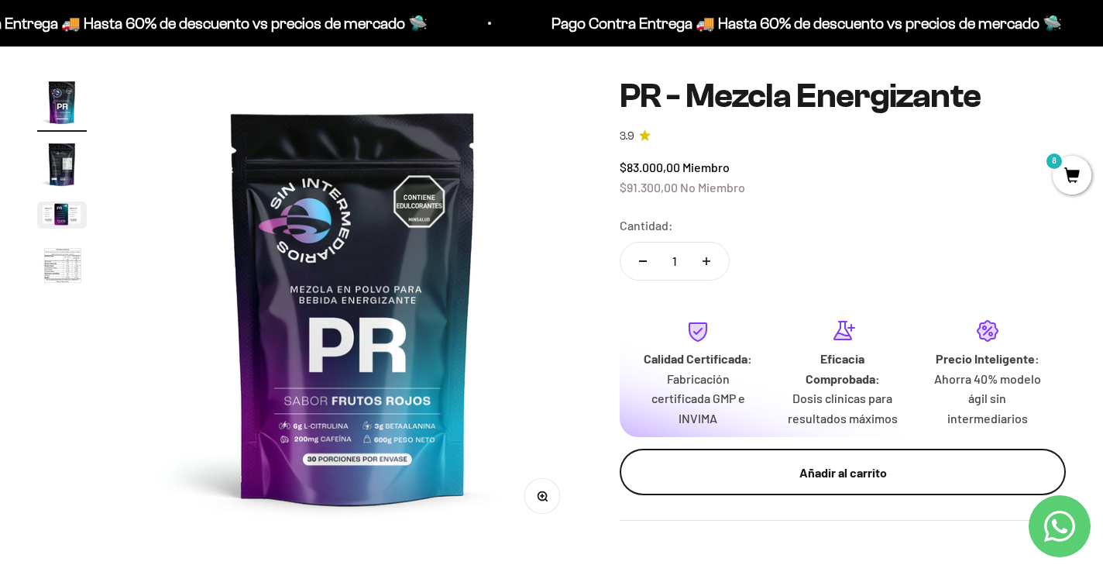
click at [797, 480] on div "Añadir al carrito" at bounding box center [843, 473] width 384 height 20
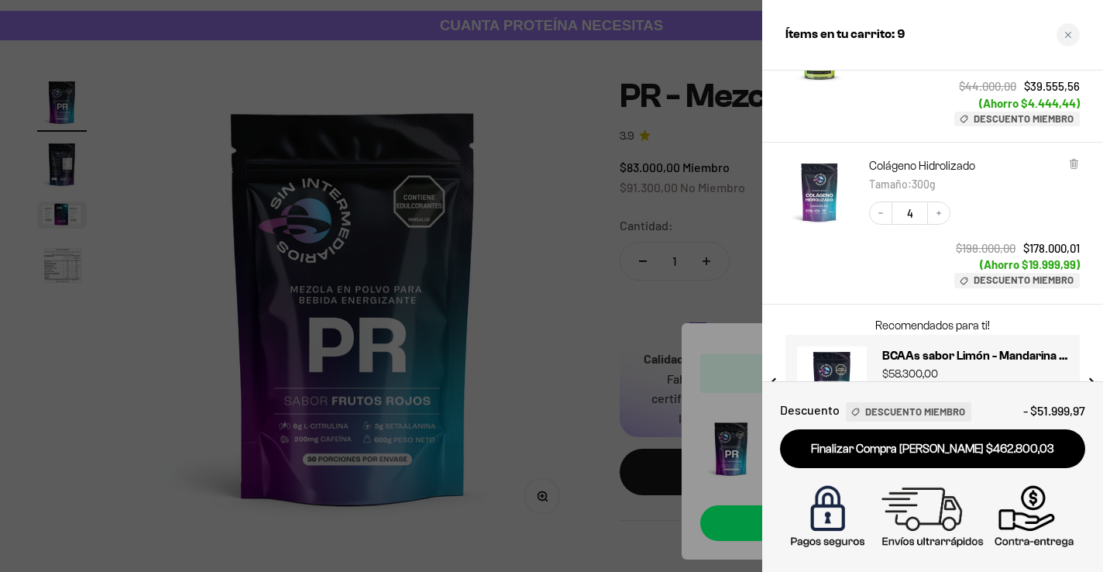
scroll to position [785, 0]
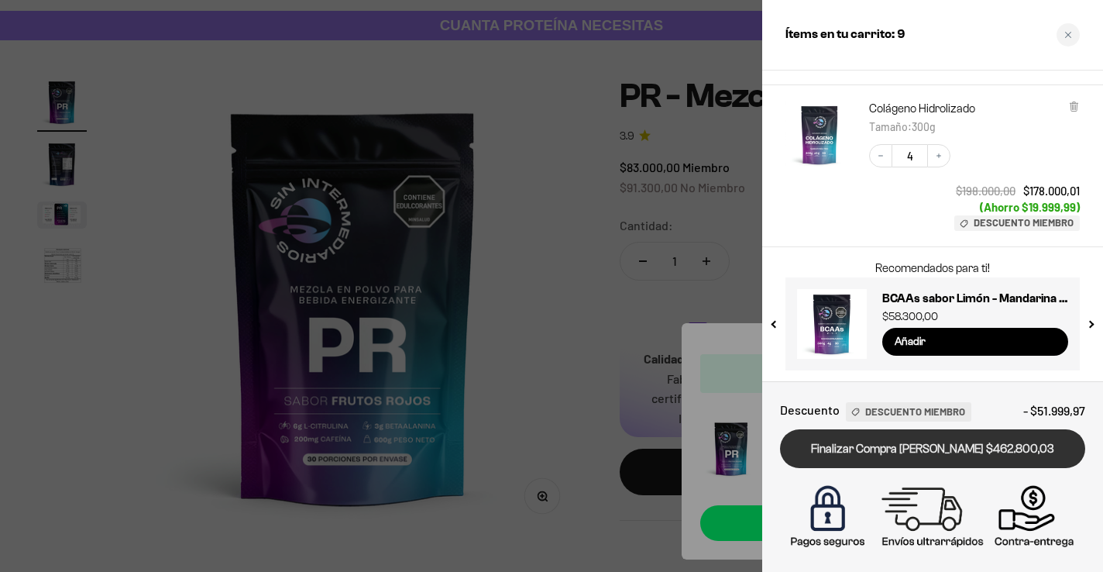
click at [932, 452] on link "Finalizar Compra [PERSON_NAME] $462.800,03" at bounding box center [932, 449] width 305 height 40
